Goal: Task Accomplishment & Management: Manage account settings

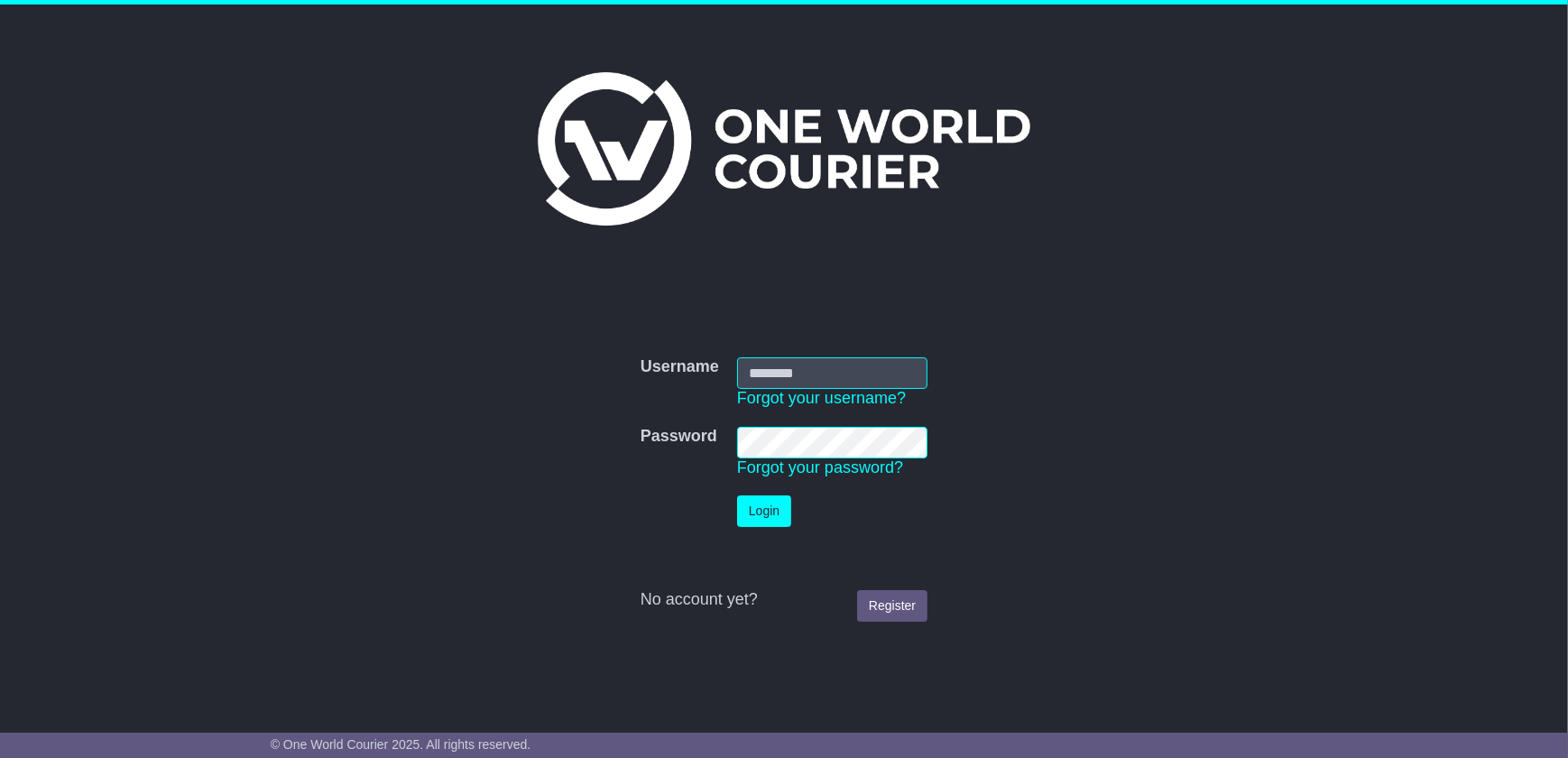
type input "**********"
click at [765, 525] on button "Login" at bounding box center [764, 510] width 54 height 31
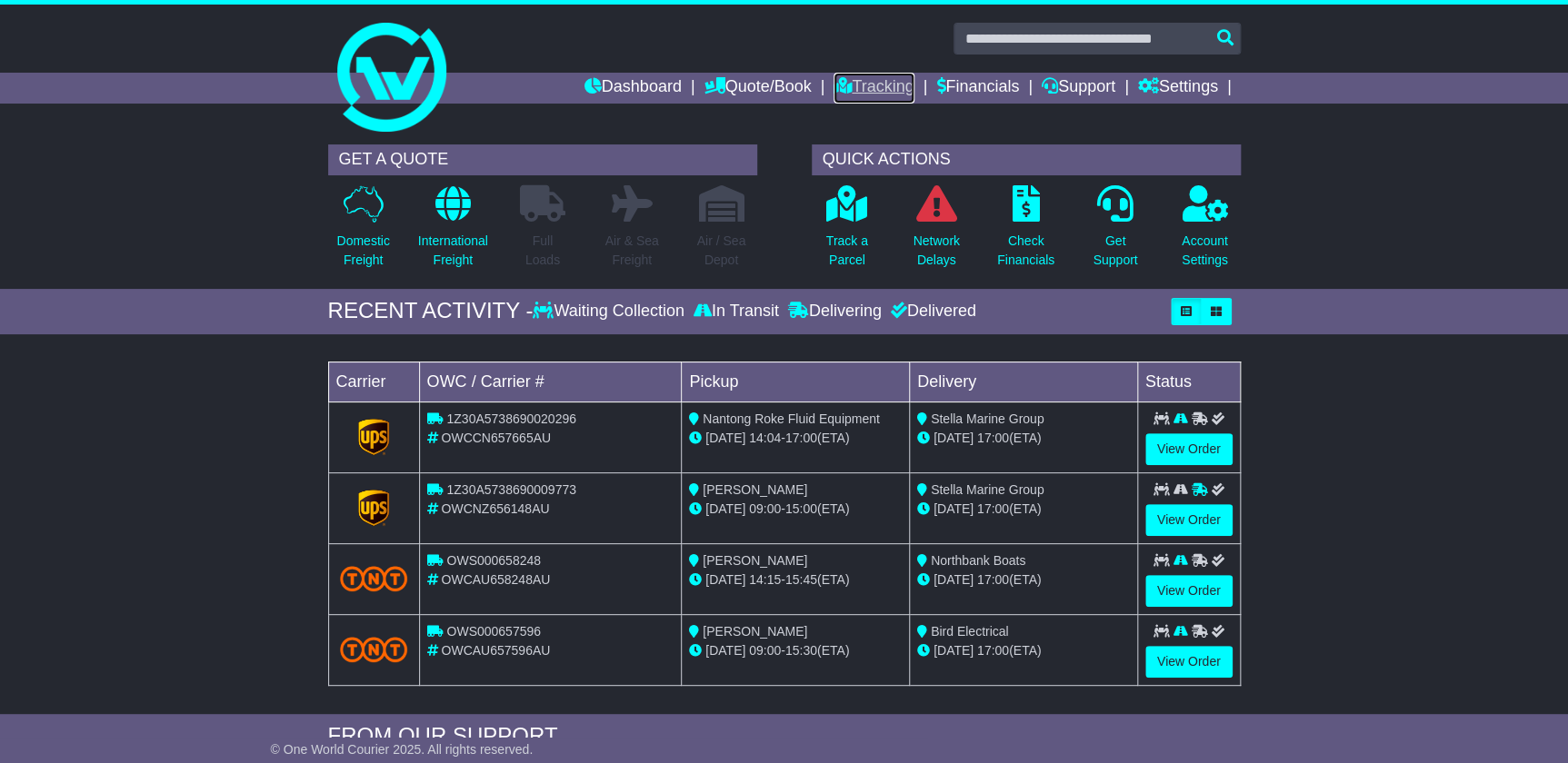
click at [891, 80] on link "Tracking" at bounding box center [873, 88] width 80 height 31
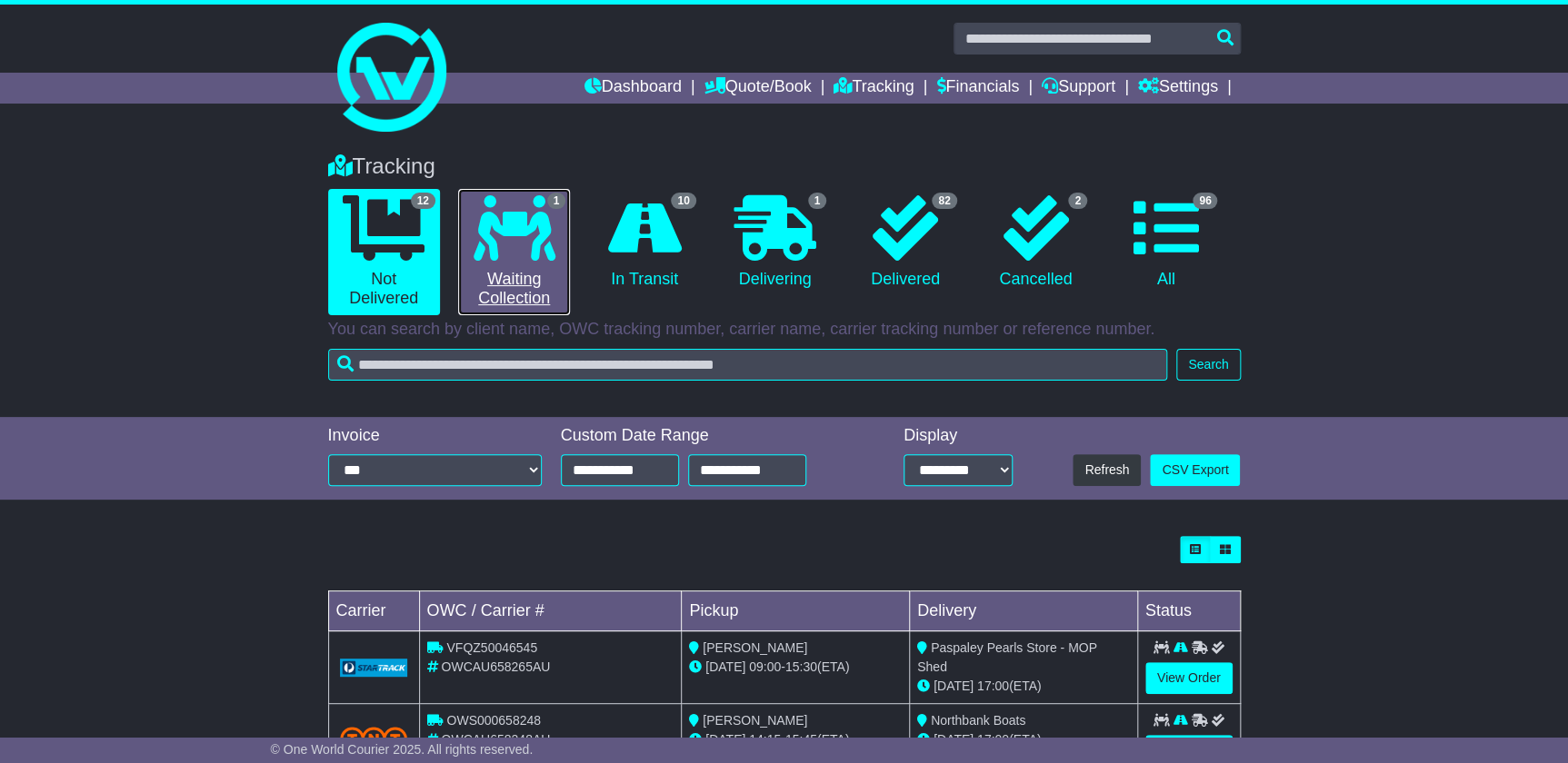
click at [523, 273] on link "1 Waiting Collection" at bounding box center [513, 252] width 112 height 126
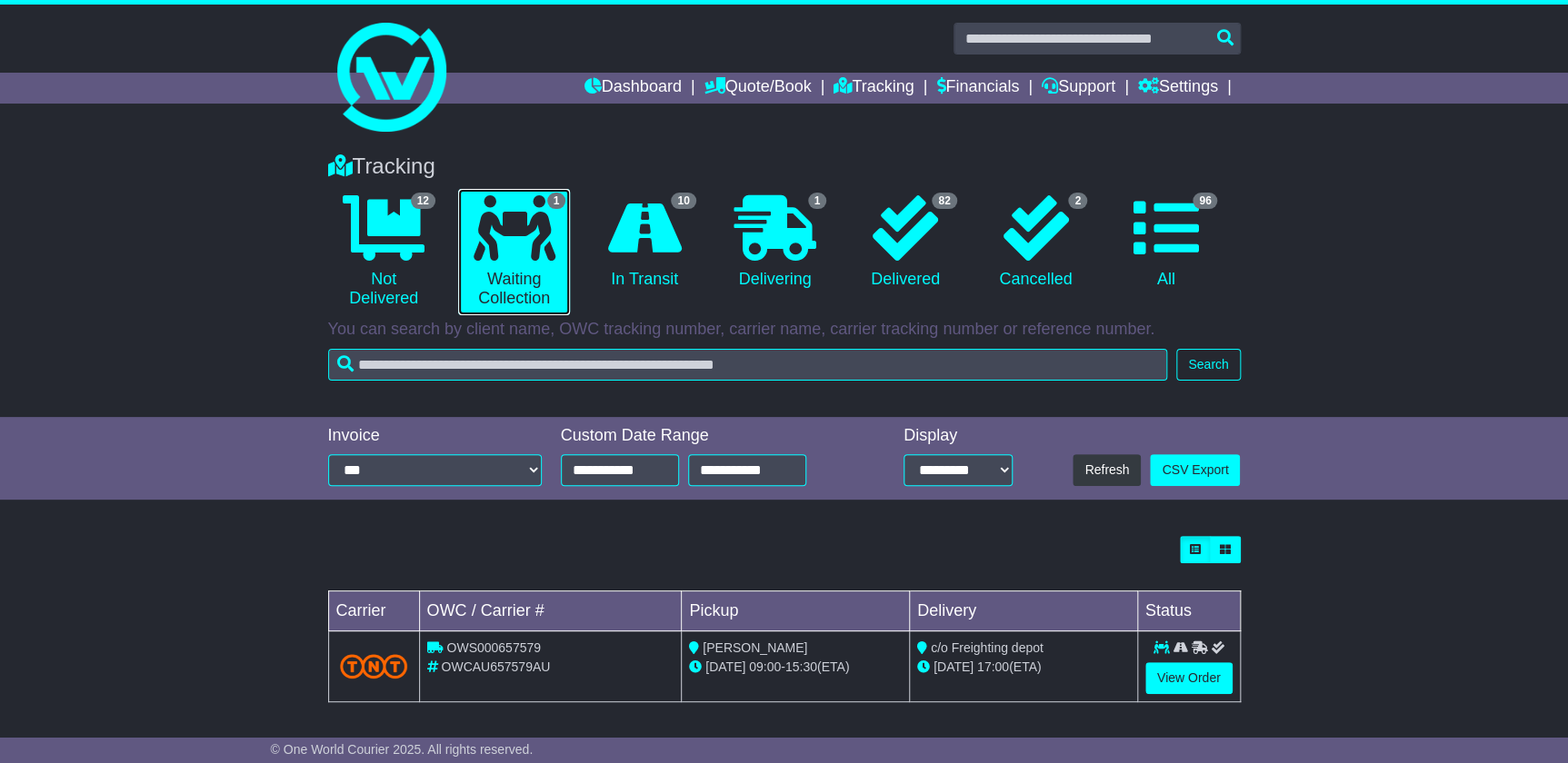
scroll to position [2, 0]
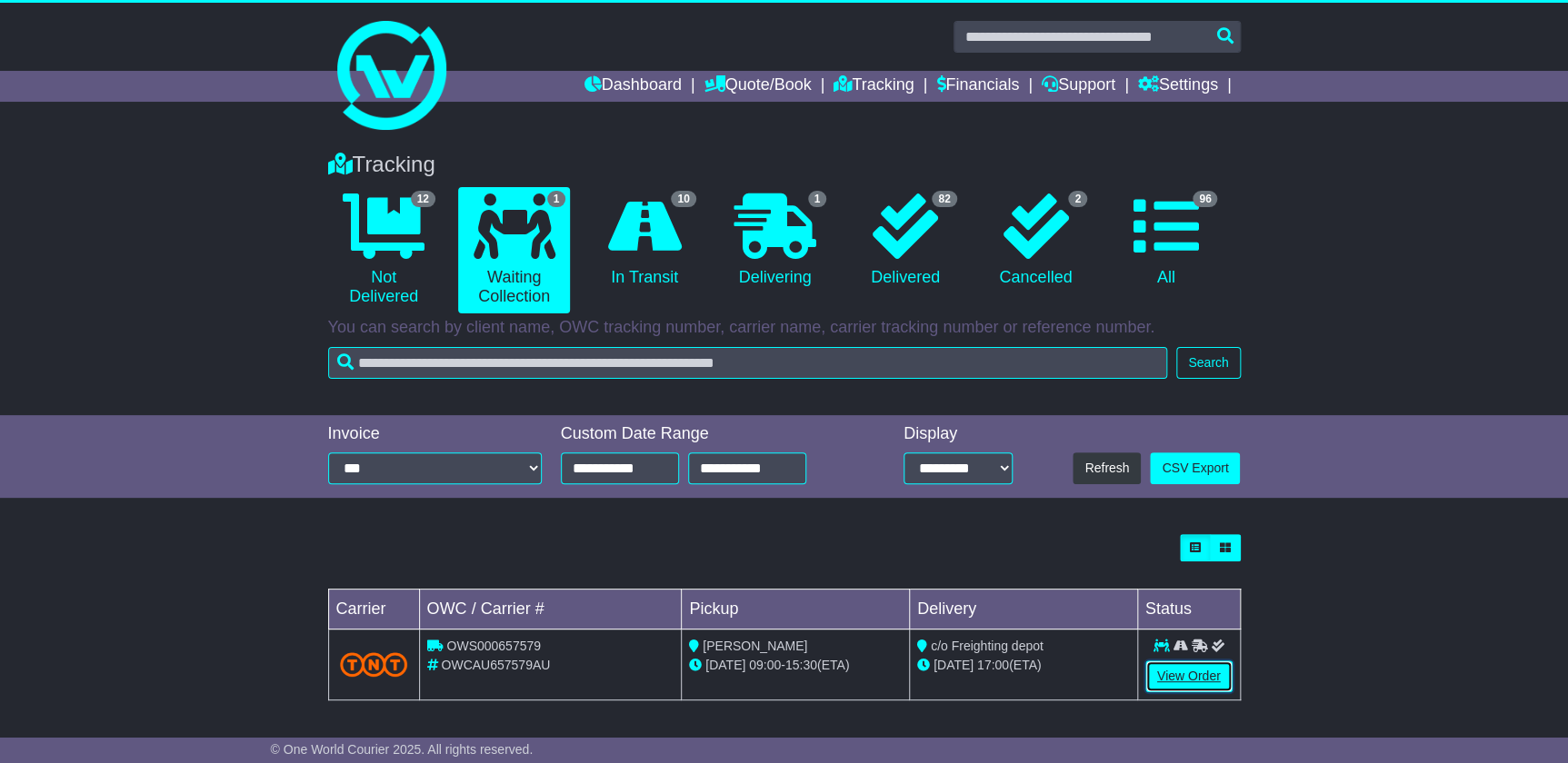
click at [1191, 681] on link "View Order" at bounding box center [1189, 676] width 87 height 32
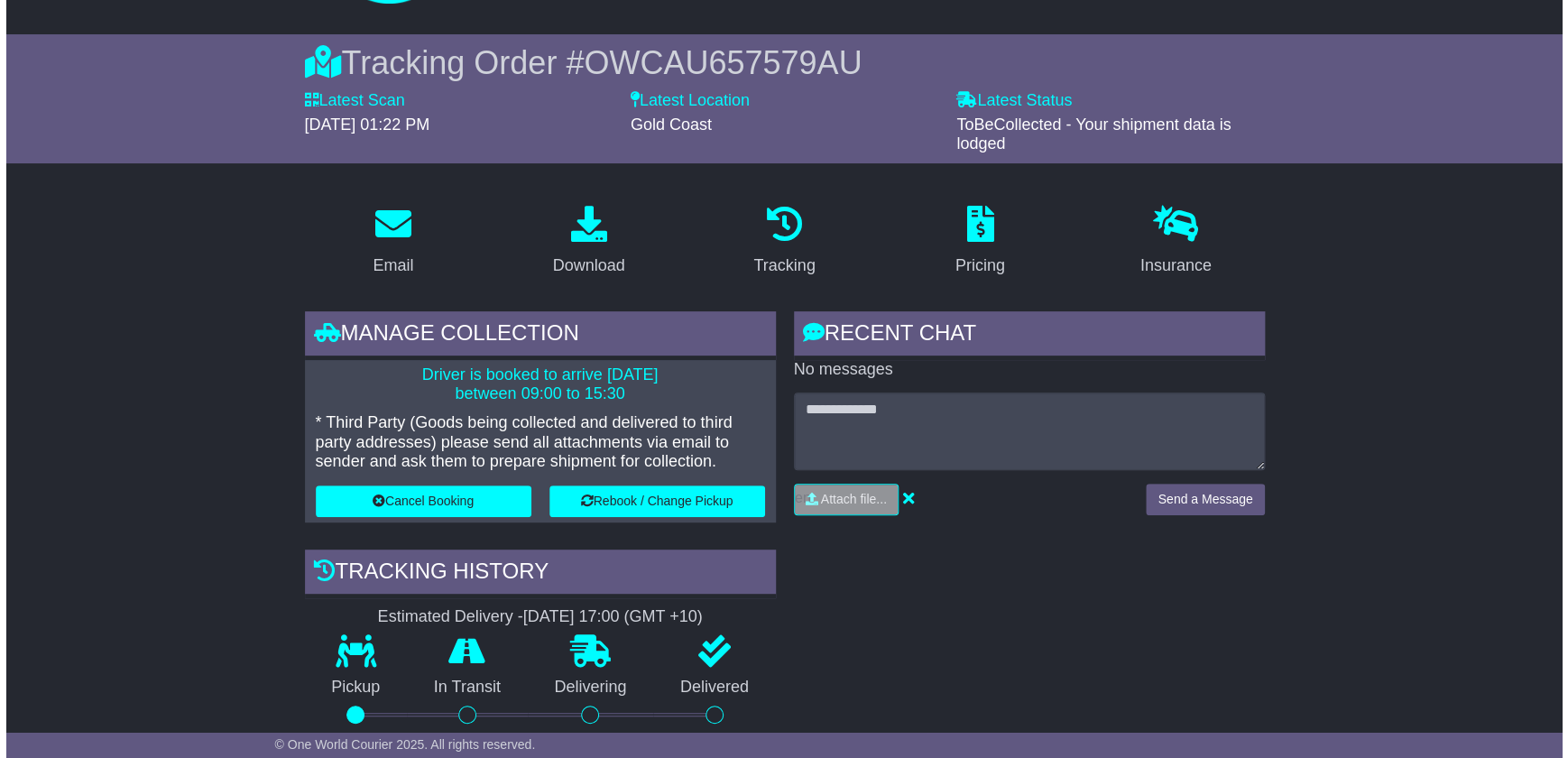
scroll to position [163, 0]
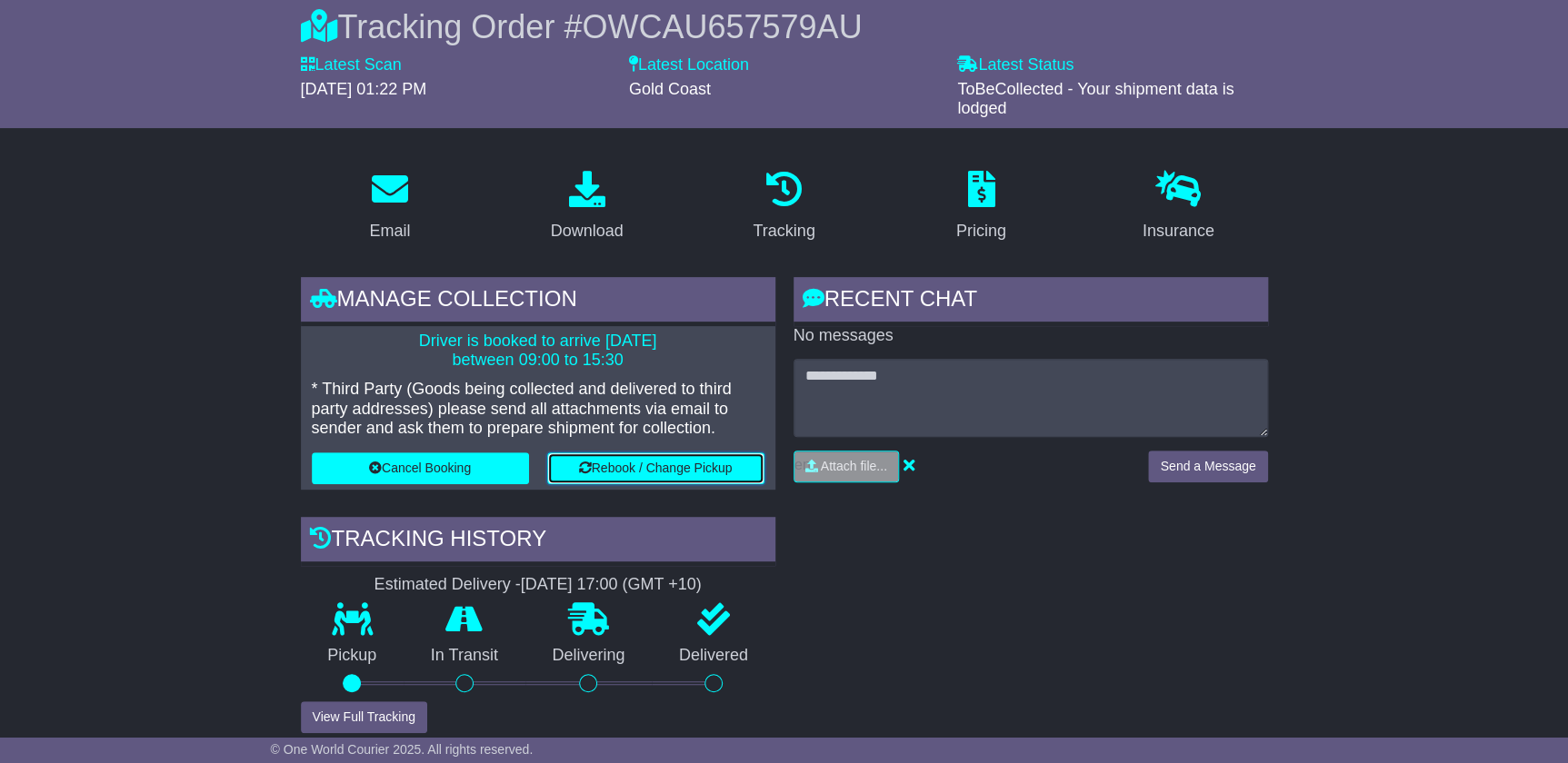
click at [697, 460] on button "Rebook / Change Pickup" at bounding box center [655, 468] width 217 height 32
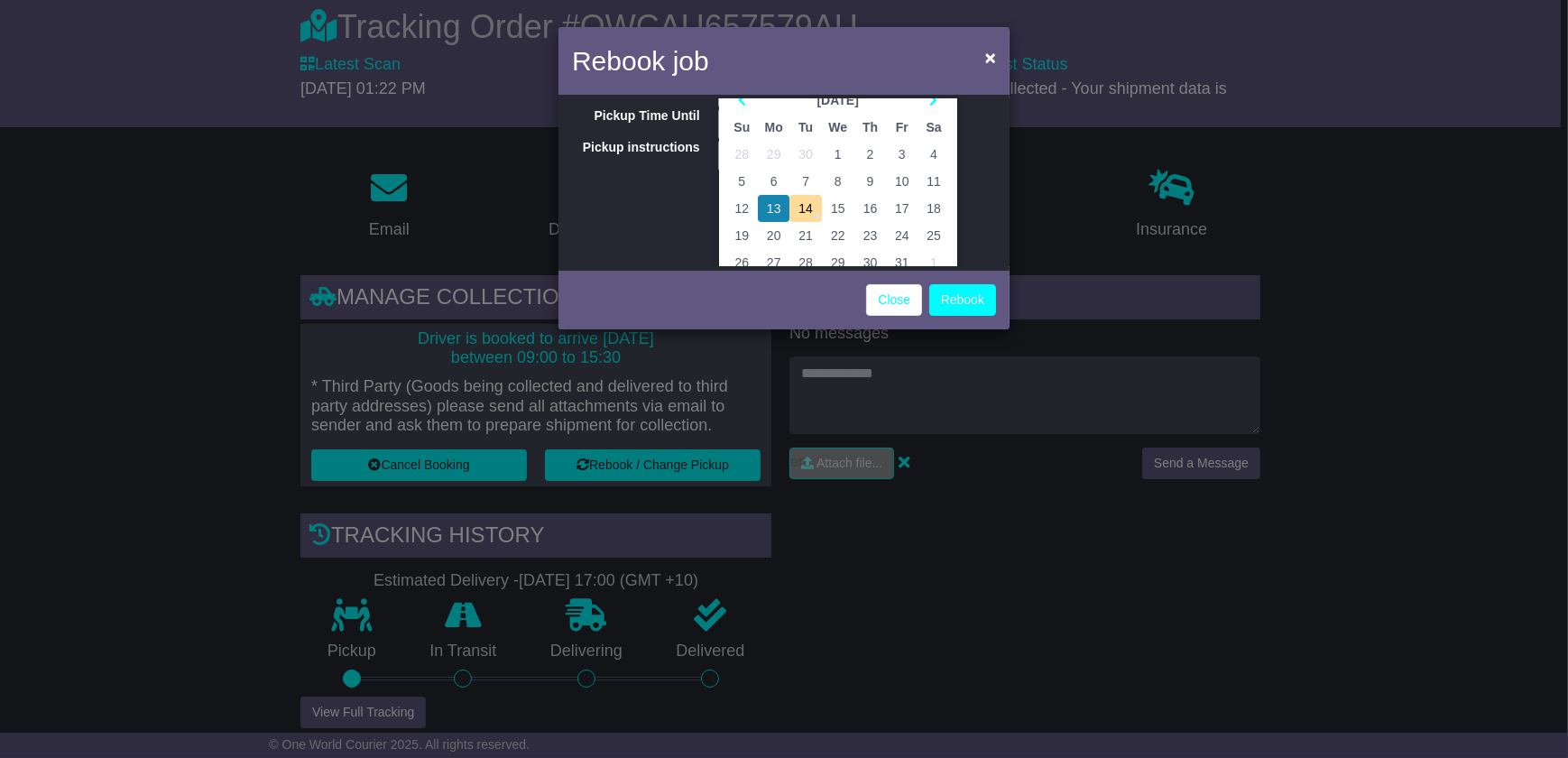
scroll to position [82, 0]
click at [814, 200] on td "14" at bounding box center [804, 208] width 31 height 28
type input "**********"
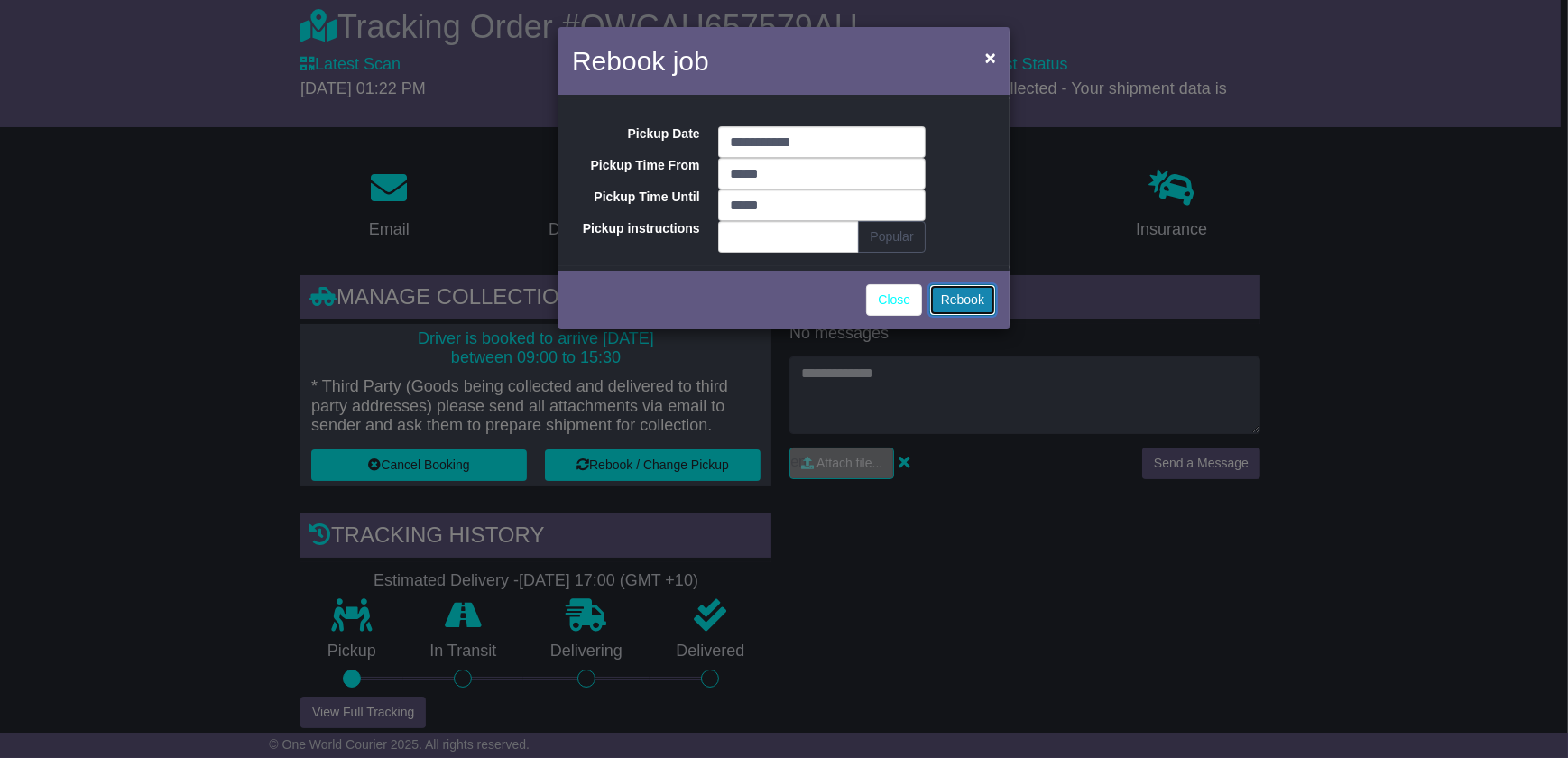
click at [968, 296] on button "Rebook" at bounding box center [963, 300] width 66 height 31
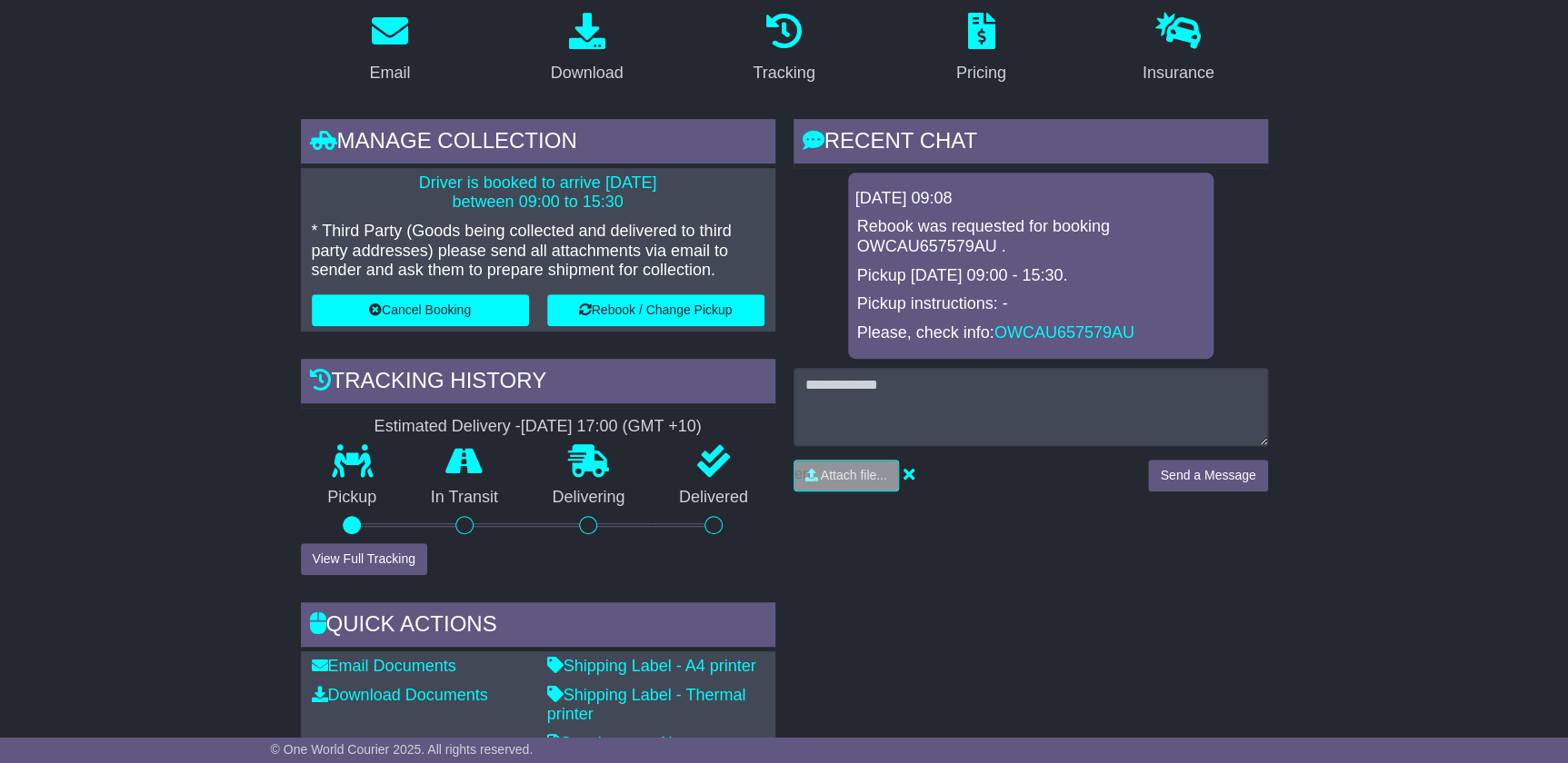
scroll to position [329, 0]
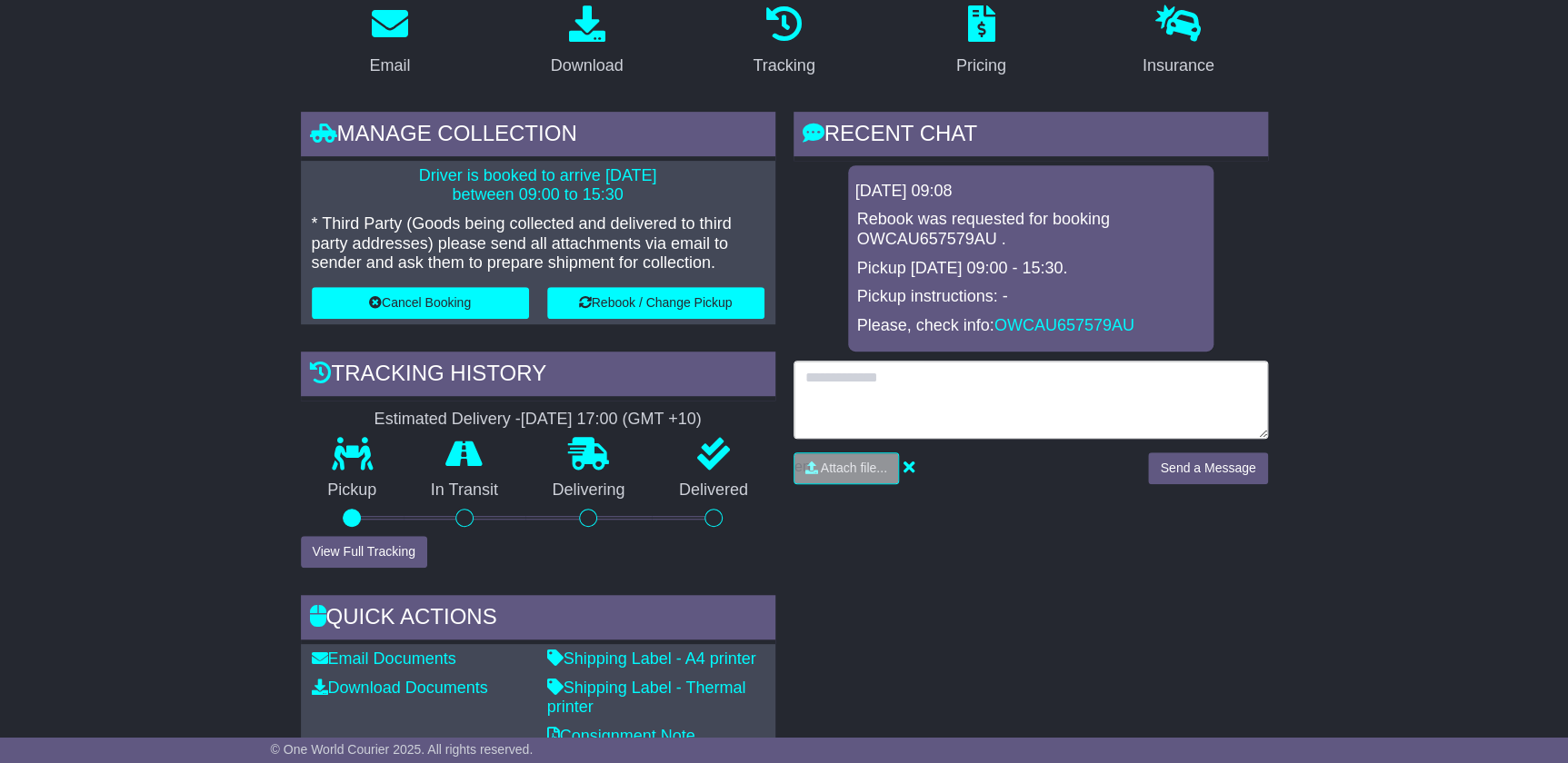
click at [917, 378] on textarea at bounding box center [1030, 400] width 475 height 78
type textarea "**********"
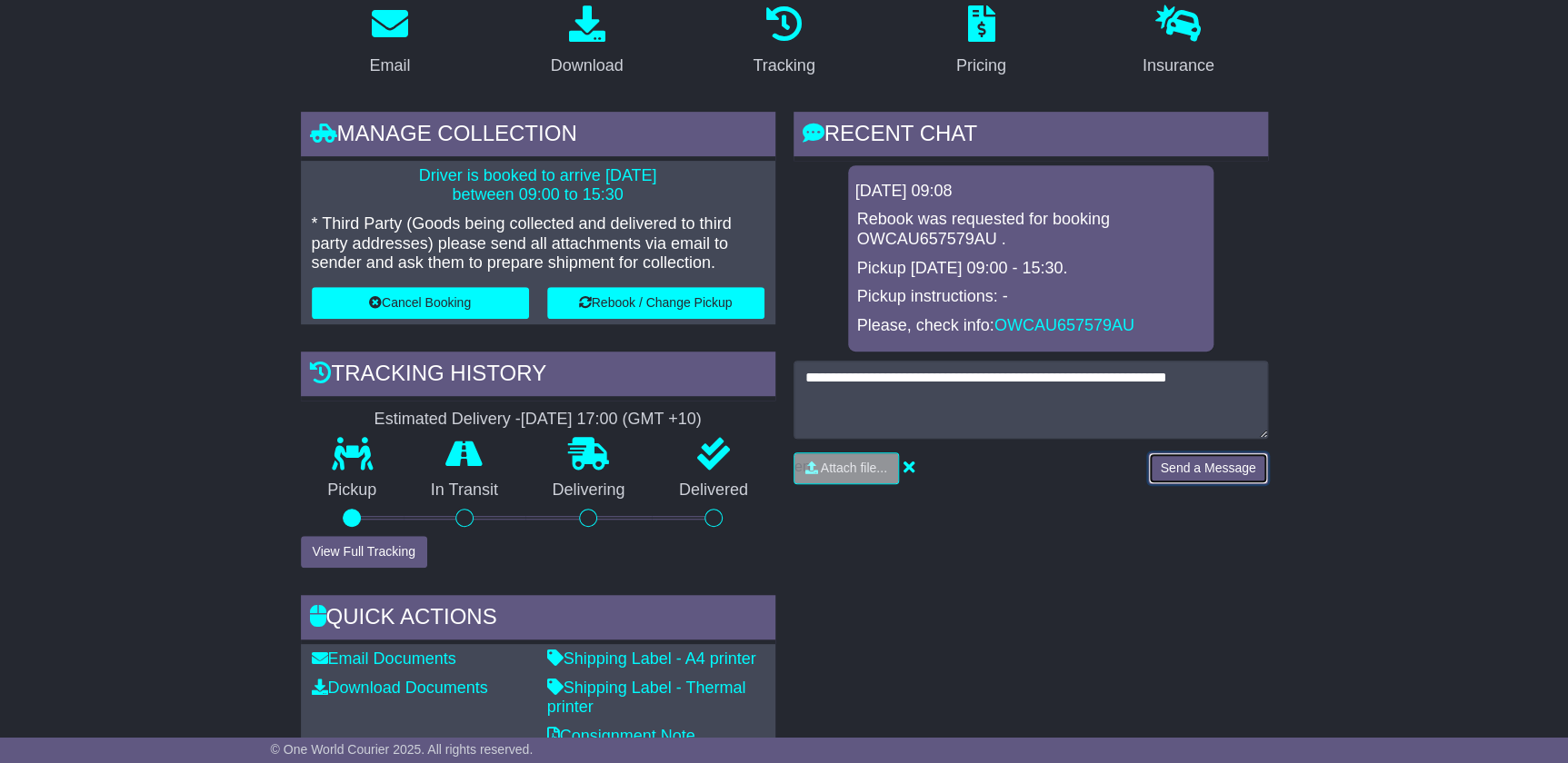
click at [1235, 473] on button "Send a Message" at bounding box center [1207, 468] width 119 height 32
